Goal: Information Seeking & Learning: Check status

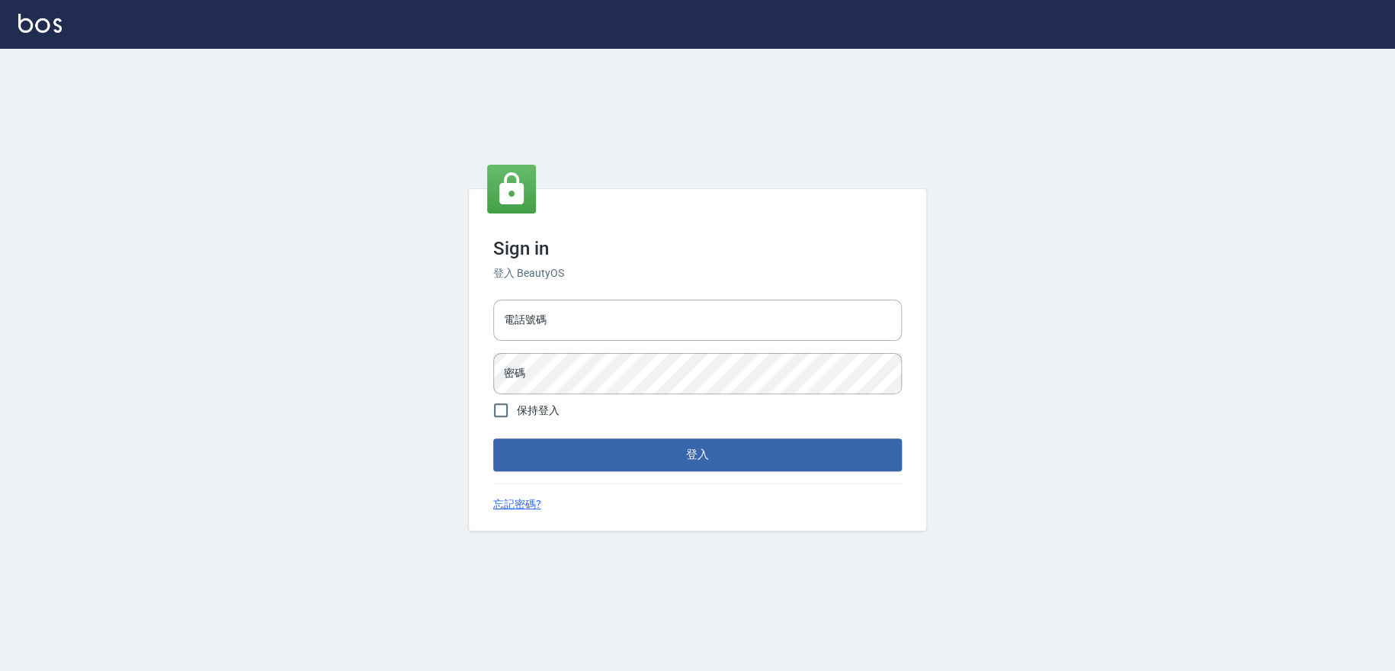
click at [678, 294] on div "電話號碼 電話號碼 密碼 密碼" at bounding box center [697, 346] width 421 height 107
click at [679, 317] on input "電話號碼" at bounding box center [697, 320] width 409 height 41
type input "0223709007"
click at [493, 438] on button "登入" at bounding box center [697, 454] width 409 height 32
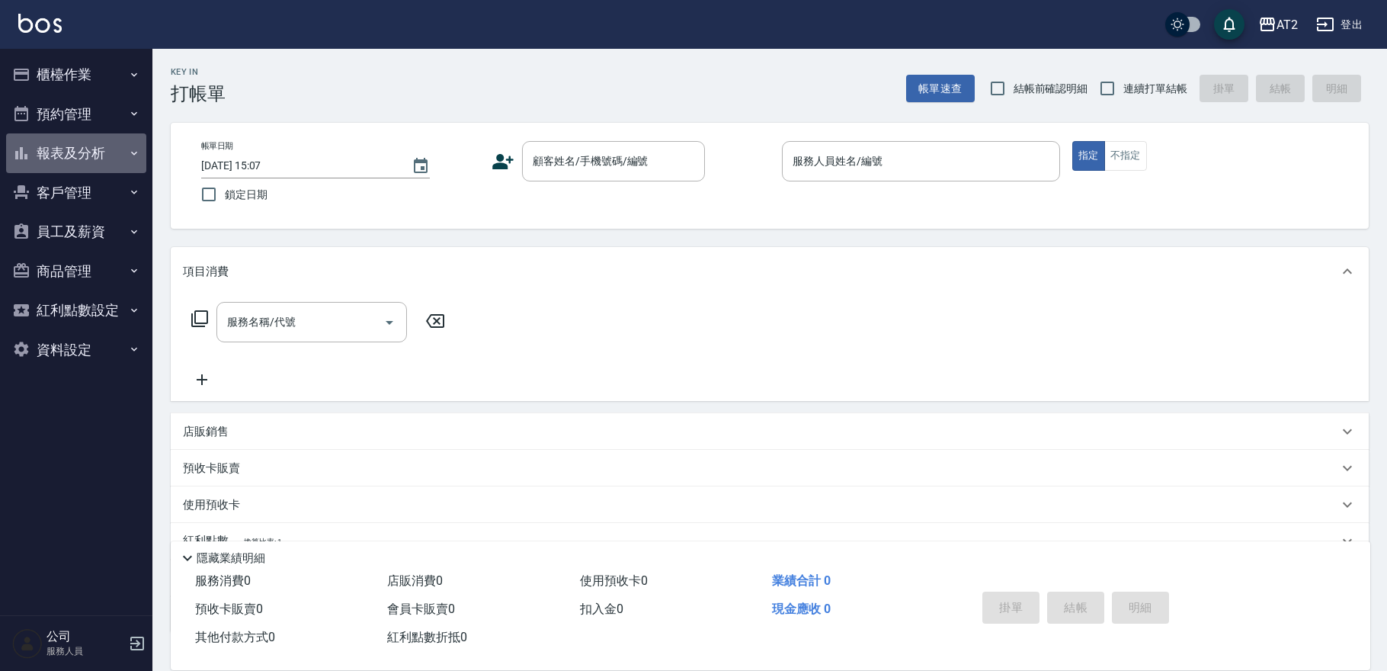
click at [96, 150] on button "報表及分析" at bounding box center [76, 153] width 140 height 40
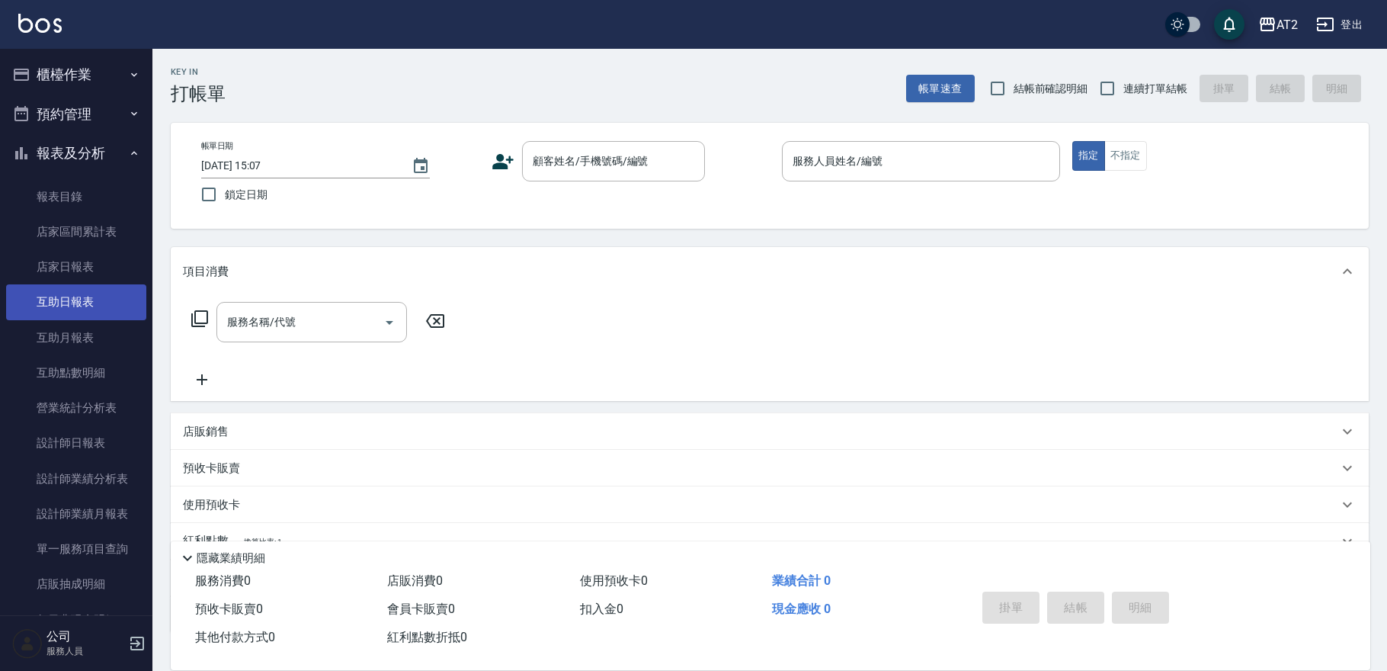
click at [80, 301] on link "互助日報表" at bounding box center [76, 301] width 140 height 35
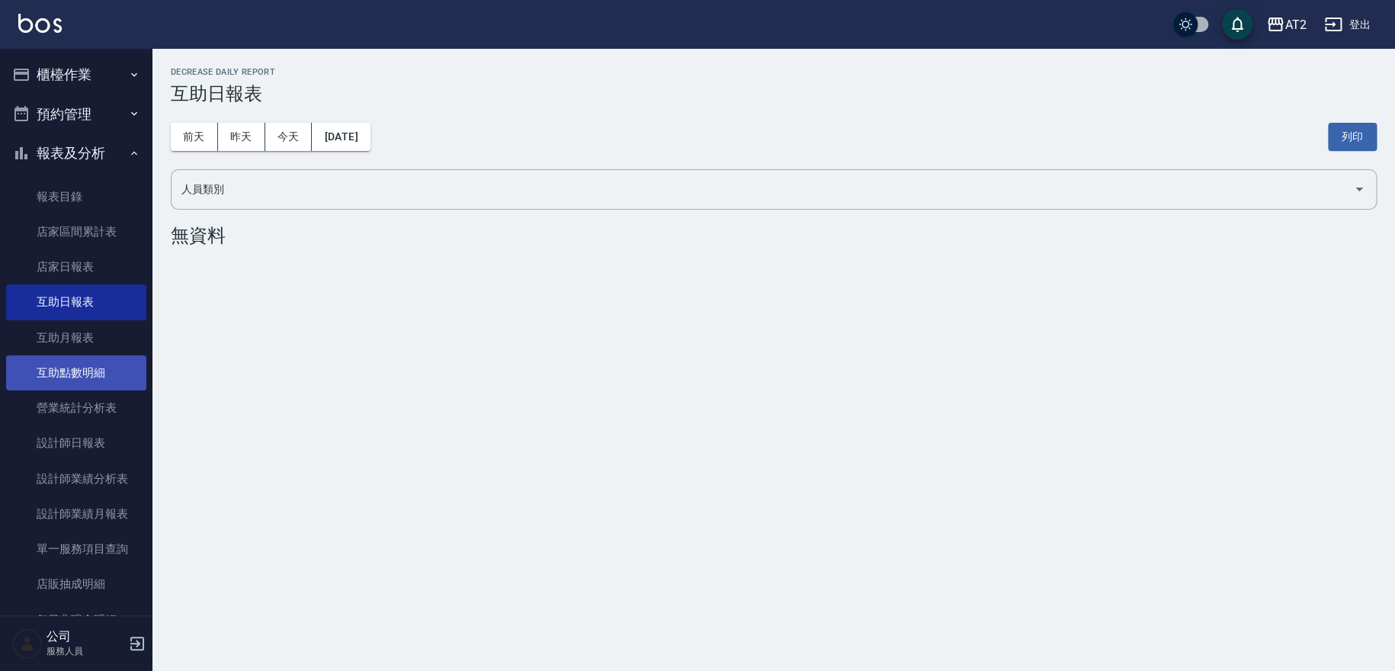
scroll to position [85, 0]
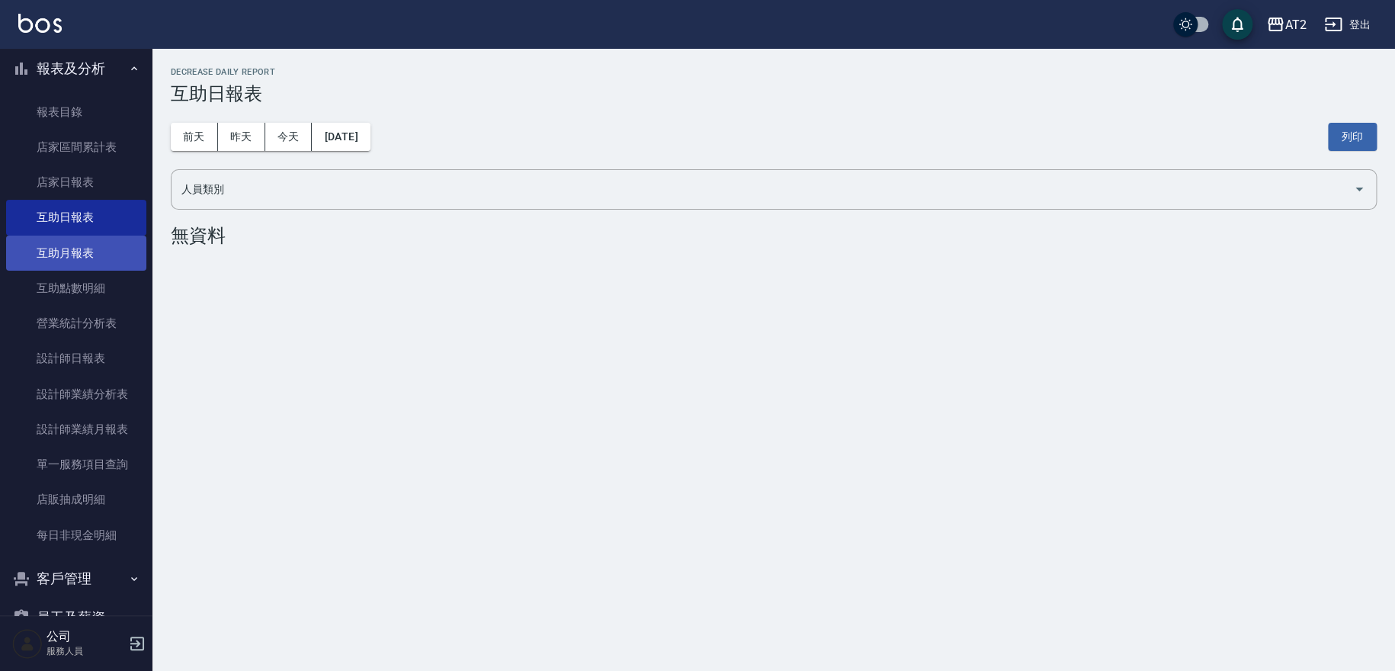
click at [96, 256] on link "互助月報表" at bounding box center [76, 253] width 140 height 35
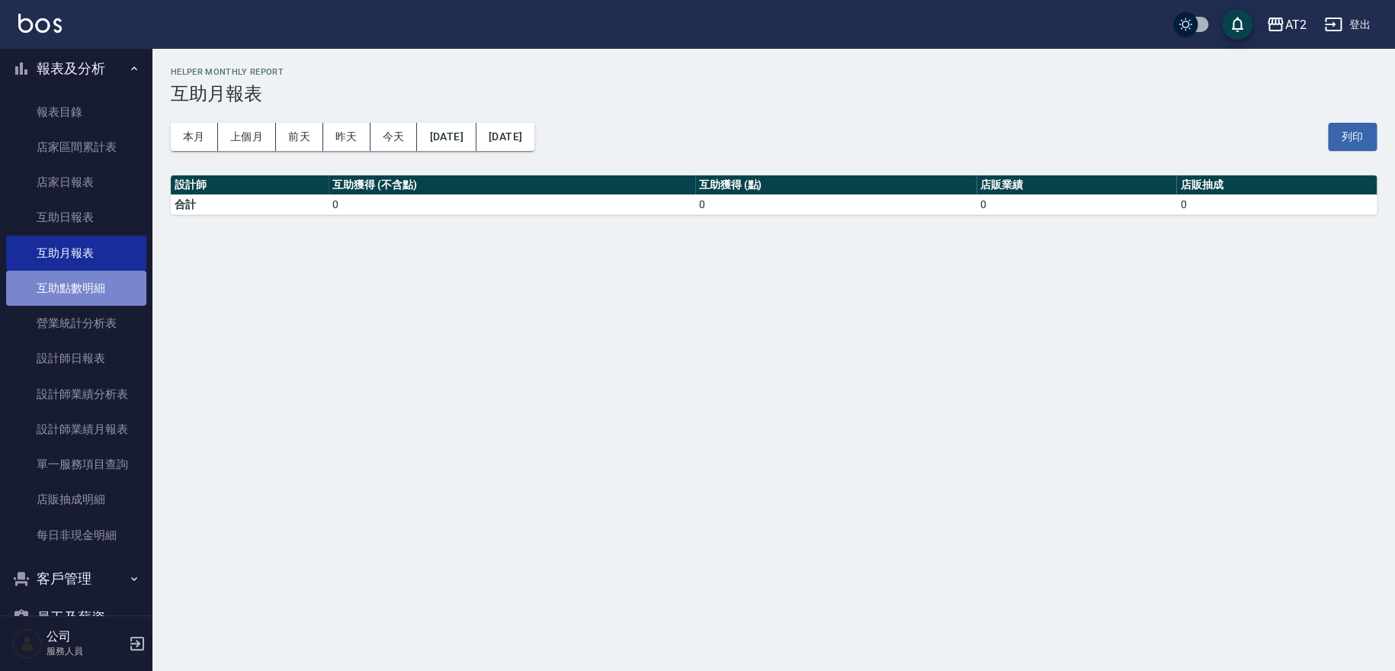
click at [88, 291] on link "互助點數明細" at bounding box center [76, 288] width 140 height 35
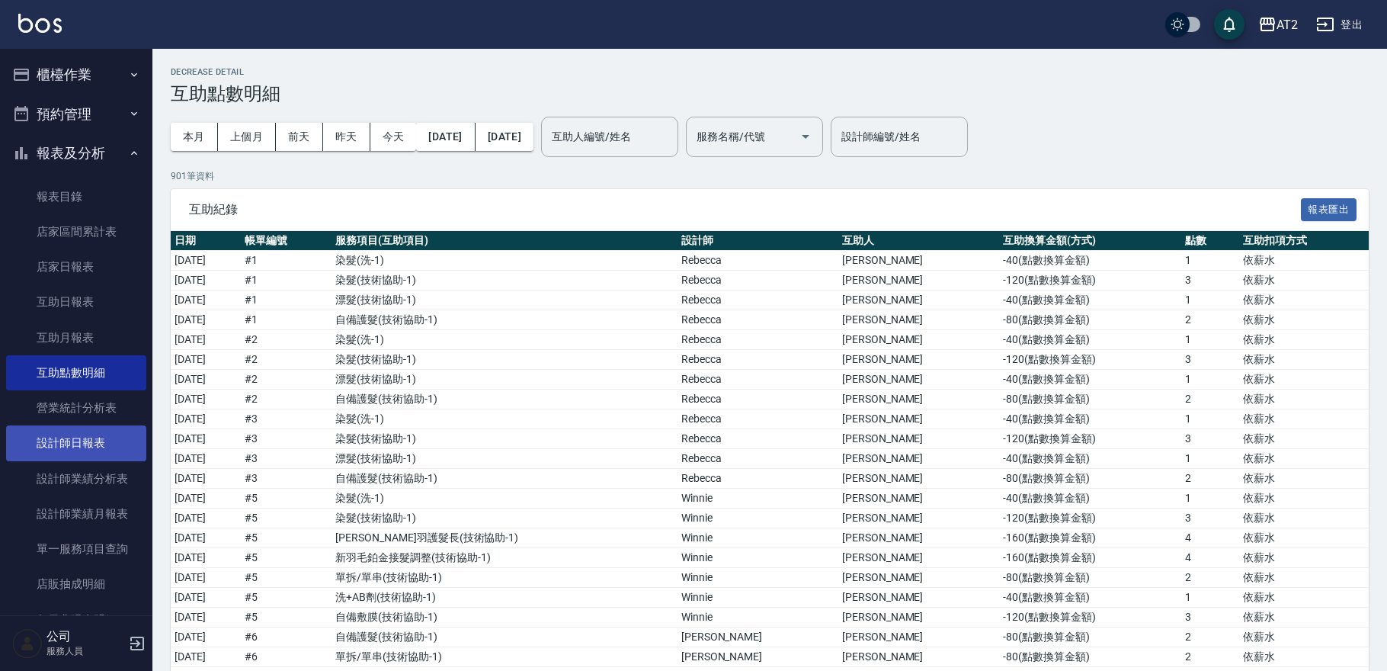
click at [67, 450] on link "設計師日報表" at bounding box center [76, 442] width 140 height 35
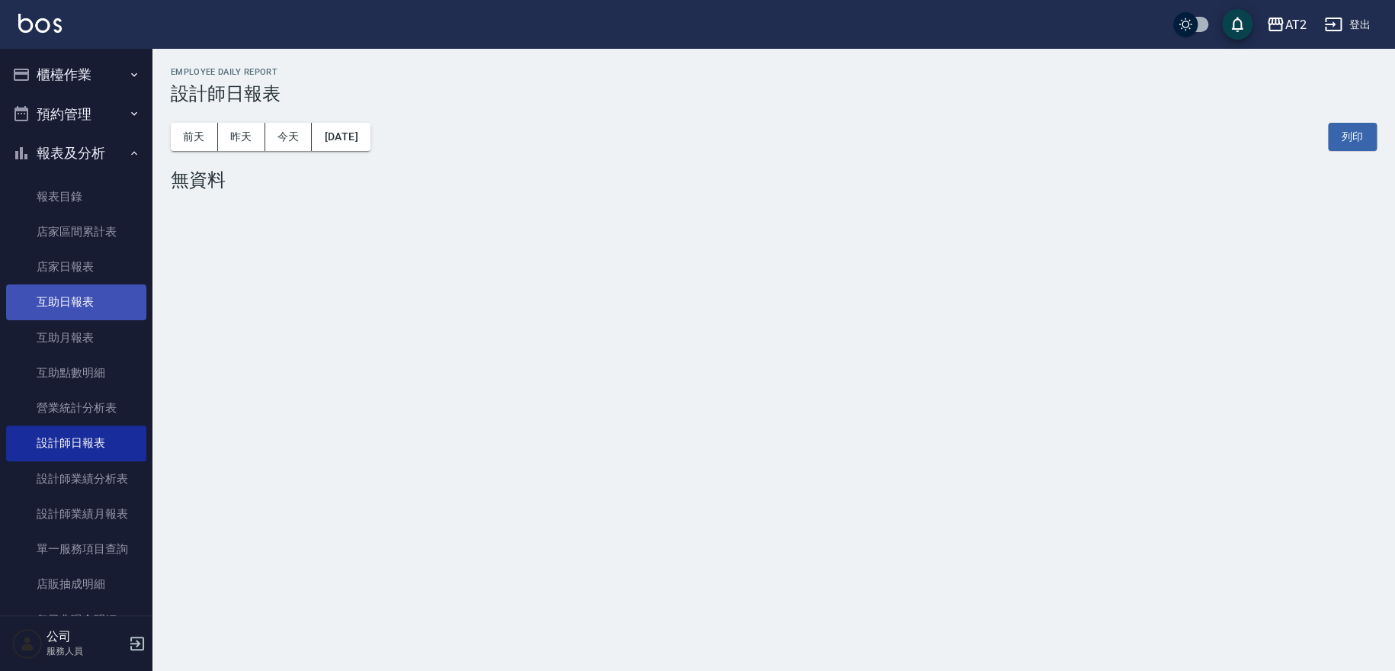
drag, startPoint x: 84, startPoint y: 303, endPoint x: 79, endPoint y: 297, distance: 8.1
click at [83, 303] on link "互助日報表" at bounding box center [76, 301] width 140 height 35
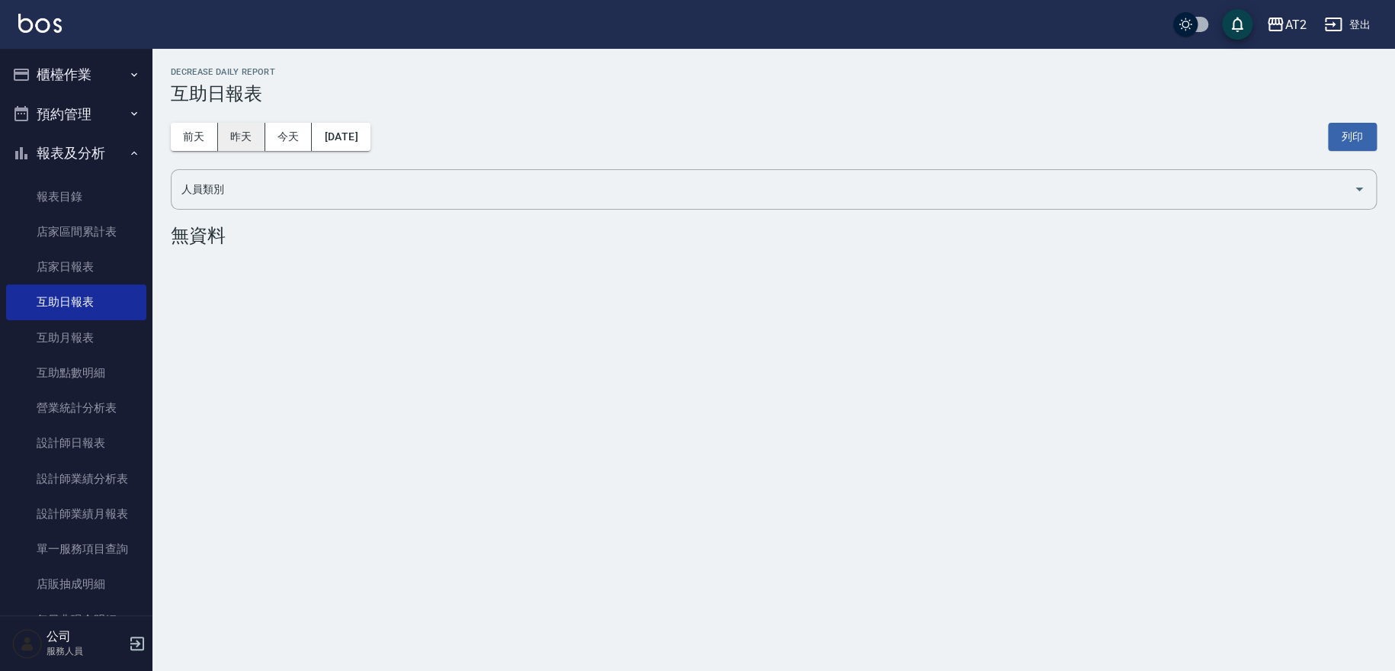
click at [230, 136] on button "昨天" at bounding box center [241, 137] width 47 height 28
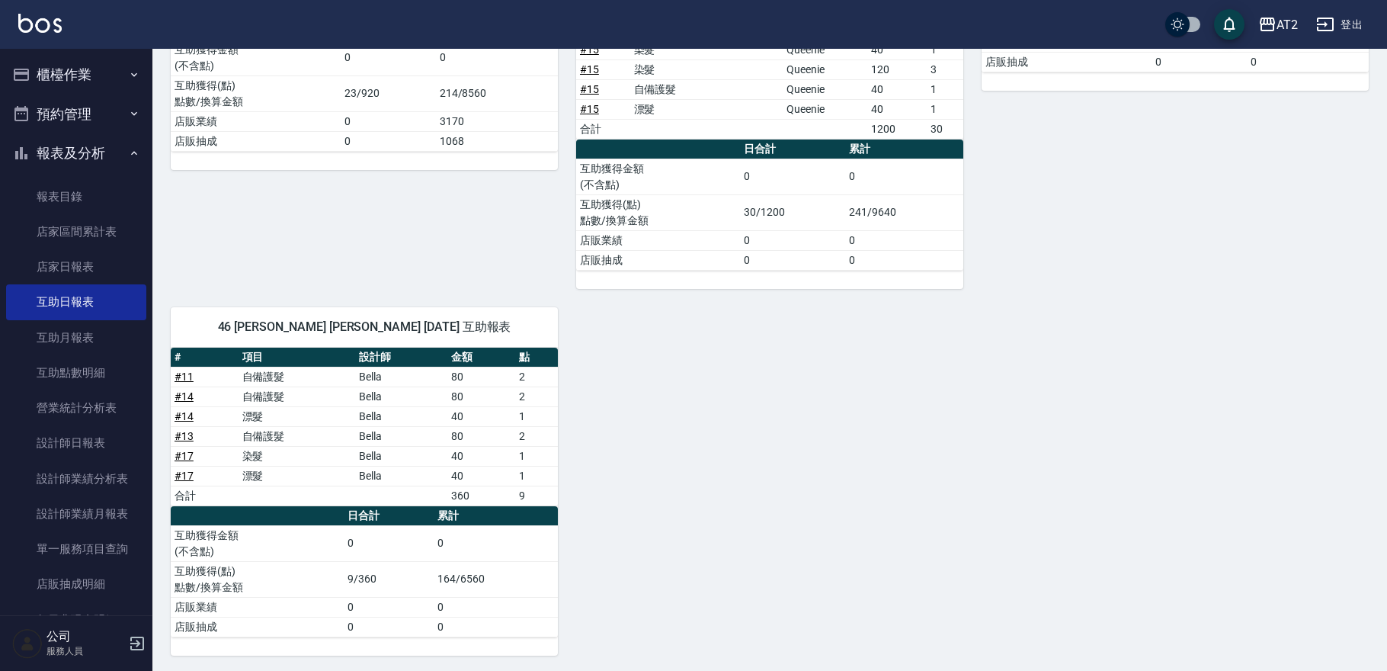
scroll to position [503, 0]
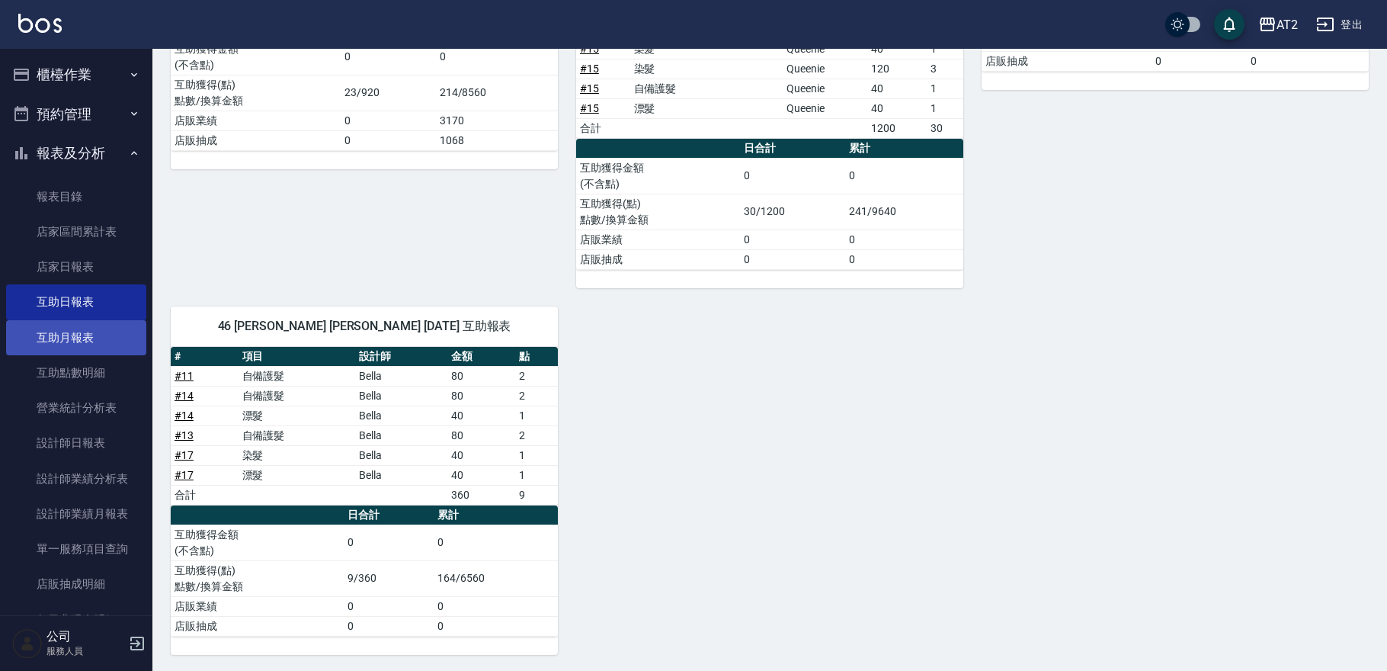
click at [101, 334] on link "互助月報表" at bounding box center [76, 337] width 140 height 35
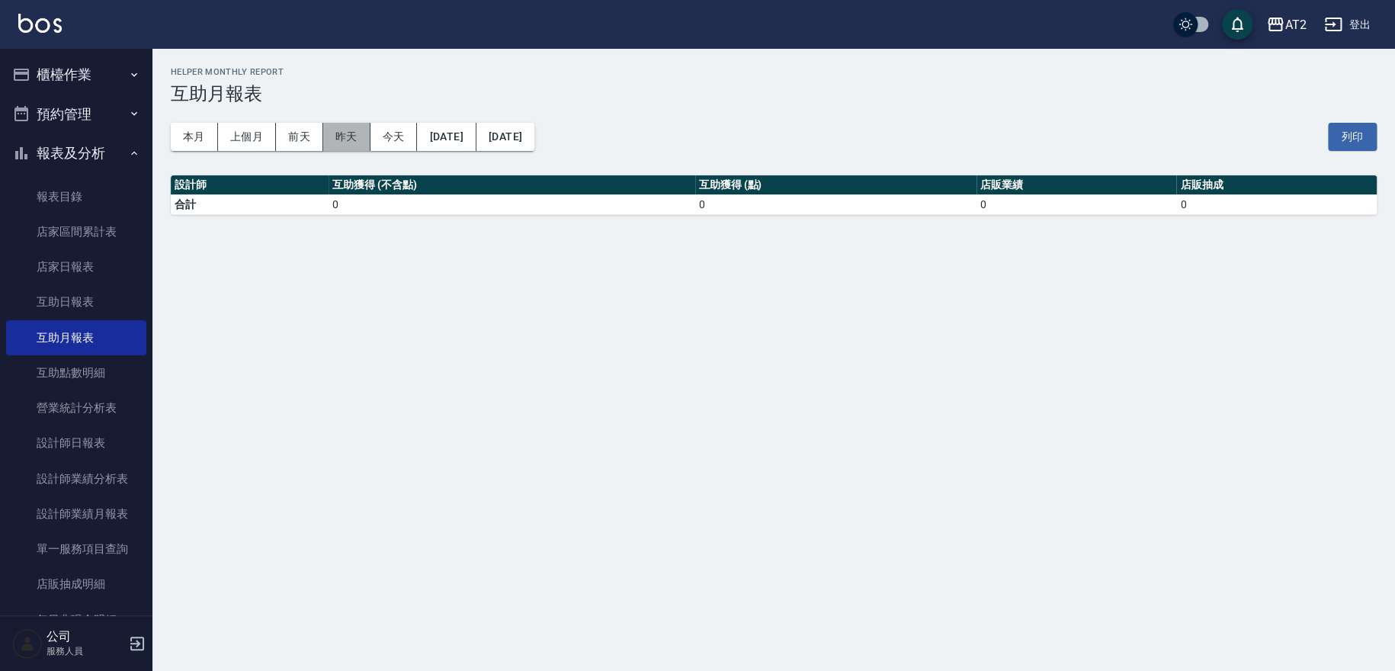
click at [338, 139] on button "昨天" at bounding box center [346, 137] width 47 height 28
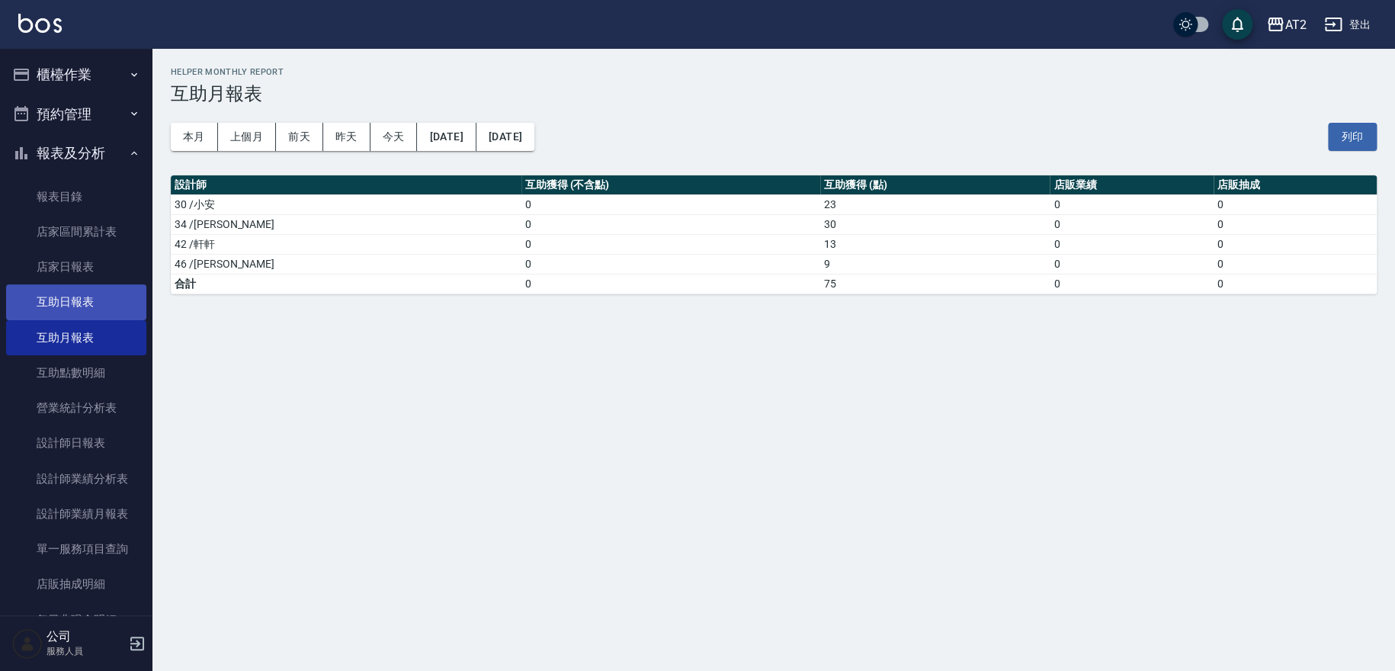
click at [85, 308] on link "互助日報表" at bounding box center [76, 301] width 140 height 35
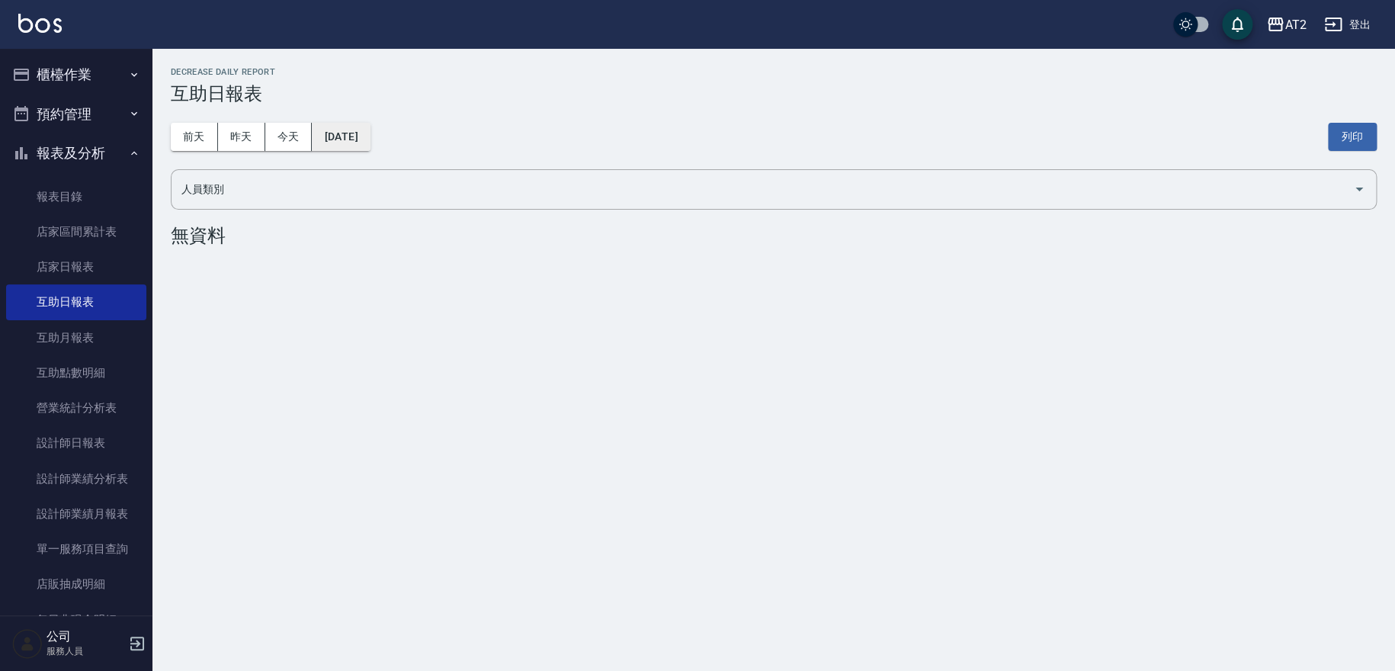
click at [337, 134] on button "[DATE]" at bounding box center [341, 137] width 58 height 28
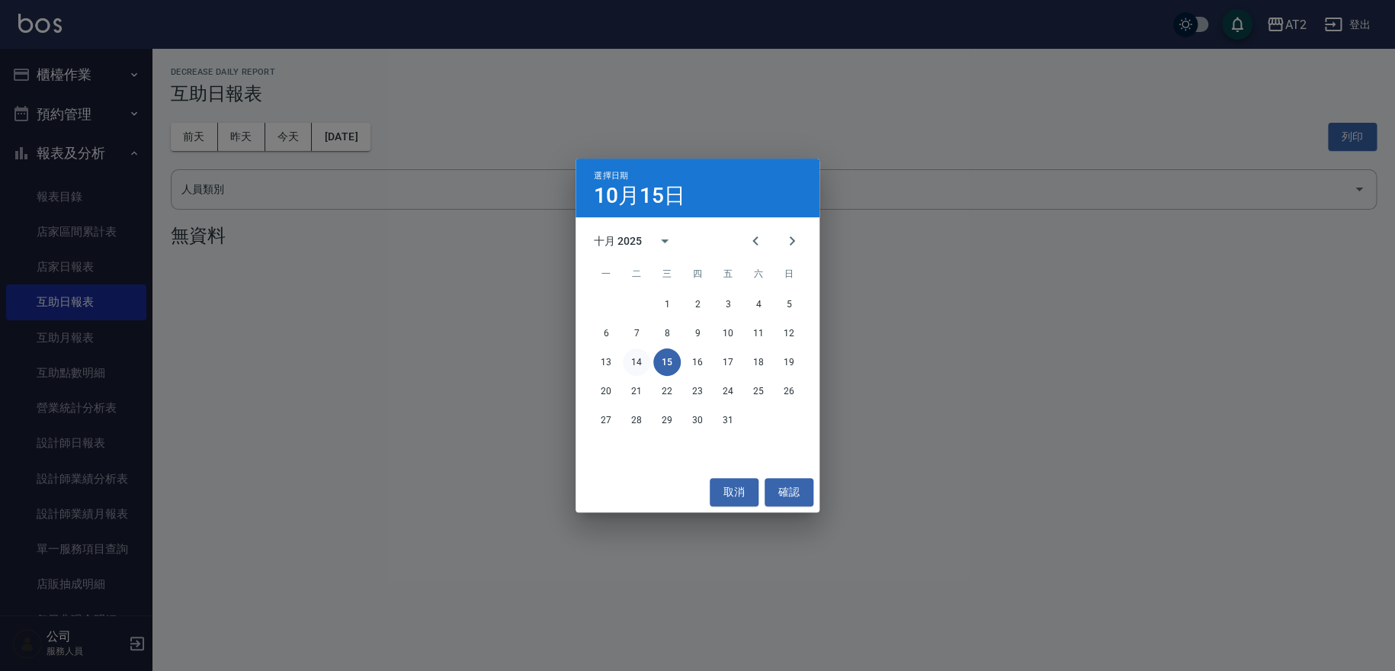
click at [628, 360] on button "14" at bounding box center [636, 361] width 27 height 27
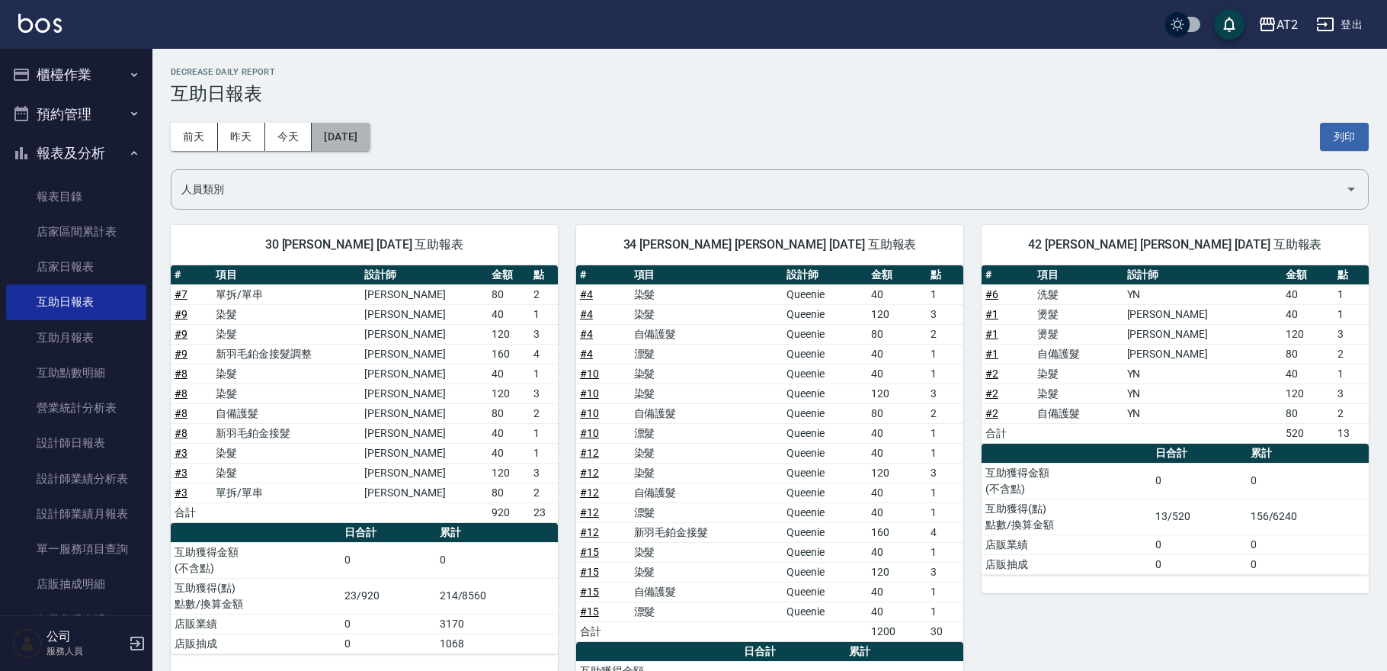
click at [370, 135] on button "[DATE]" at bounding box center [341, 137] width 58 height 28
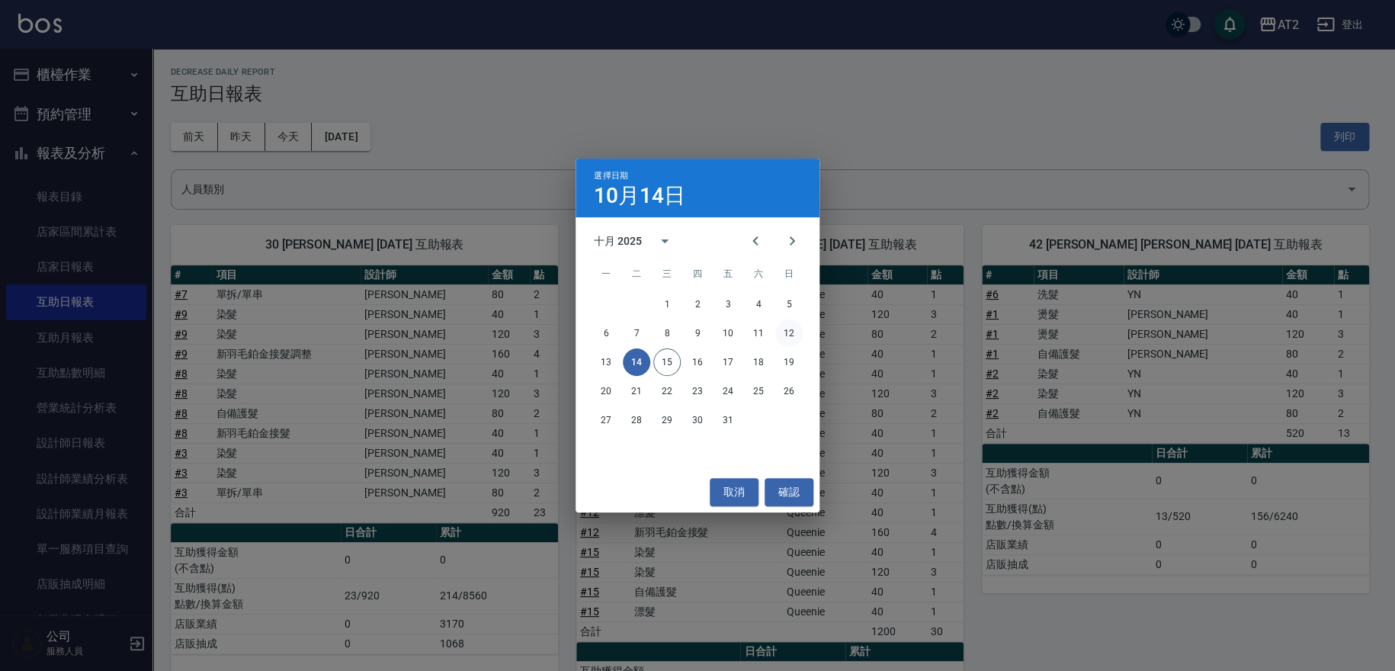
click at [793, 335] on button "12" at bounding box center [788, 332] width 27 height 27
